Goal: Task Accomplishment & Management: Use online tool/utility

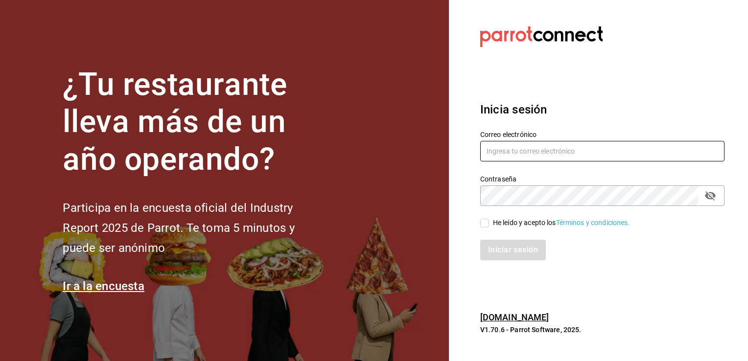
click at [563, 149] on input "text" at bounding box center [602, 151] width 244 height 21
click at [594, 98] on div "Inicia sesión Correo electrónico villalobost536 Contraseña Contraseña He leído …" at bounding box center [602, 181] width 244 height 184
click at [542, 150] on input "villalobost536" at bounding box center [602, 151] width 244 height 21
type input "villalobost536@gmail.com"
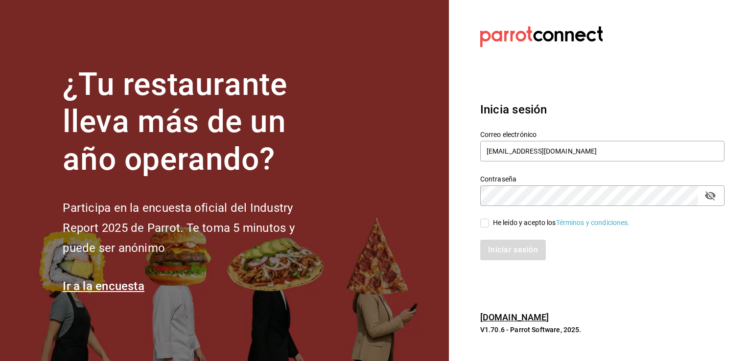
click at [709, 197] on icon "passwordField" at bounding box center [711, 196] width 12 height 12
click at [484, 219] on input "He leído y acepto los Términos y condiciones." at bounding box center [484, 223] width 9 height 9
checkbox input "true"
click at [493, 248] on button "Iniciar sesión" at bounding box center [513, 250] width 67 height 21
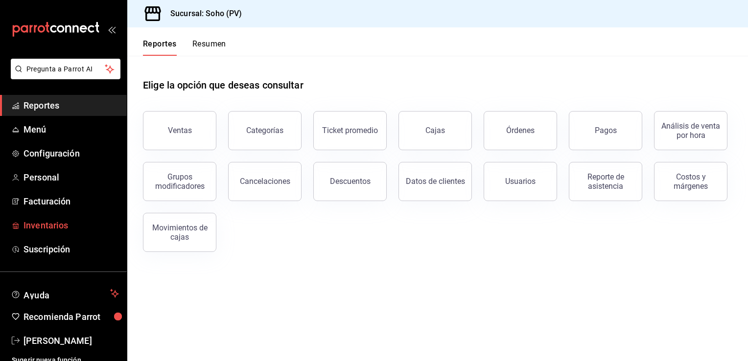
click at [37, 224] on span "Inventarios" at bounding box center [72, 225] width 96 height 13
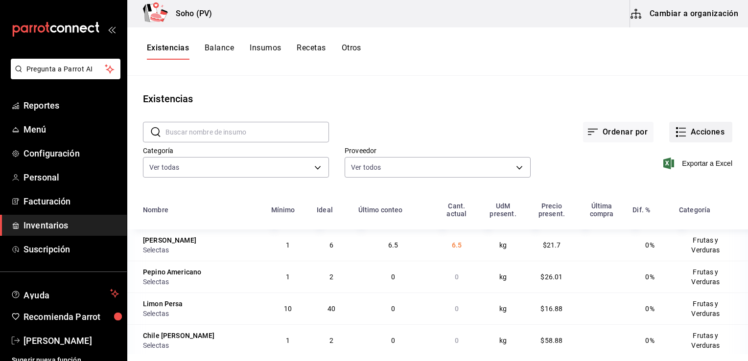
click at [683, 131] on button "Acciones" at bounding box center [701, 132] width 63 height 21
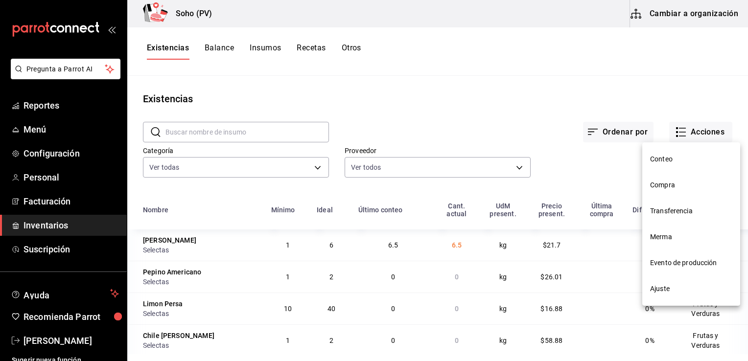
click at [670, 164] on span "Conteo" at bounding box center [691, 159] width 82 height 10
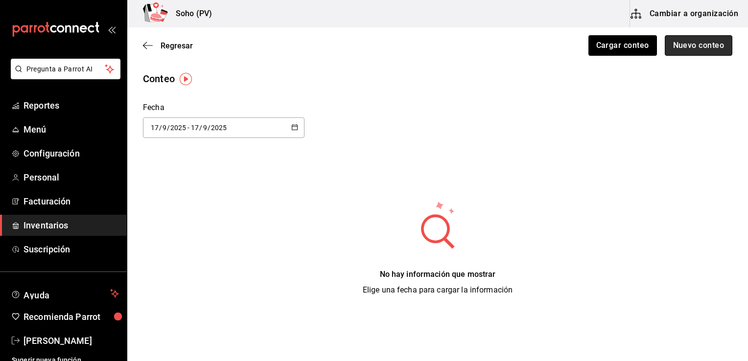
click at [692, 50] on button "Nuevo conteo" at bounding box center [699, 45] width 68 height 21
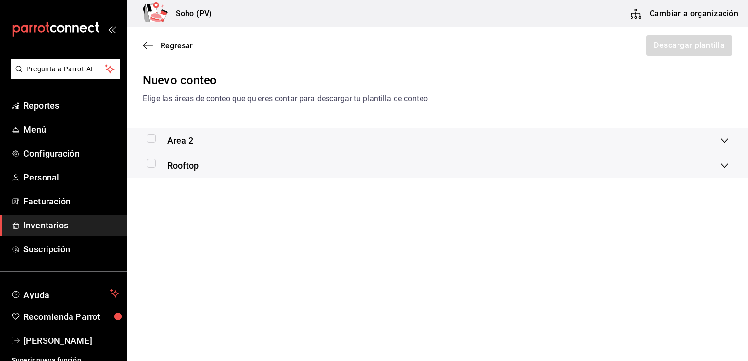
click at [147, 166] on input "checkbox" at bounding box center [151, 163] width 9 height 9
checkbox input "true"
click at [693, 43] on button "Descargar plantilla" at bounding box center [689, 45] width 87 height 21
